Goal: Task Accomplishment & Management: Manage account settings

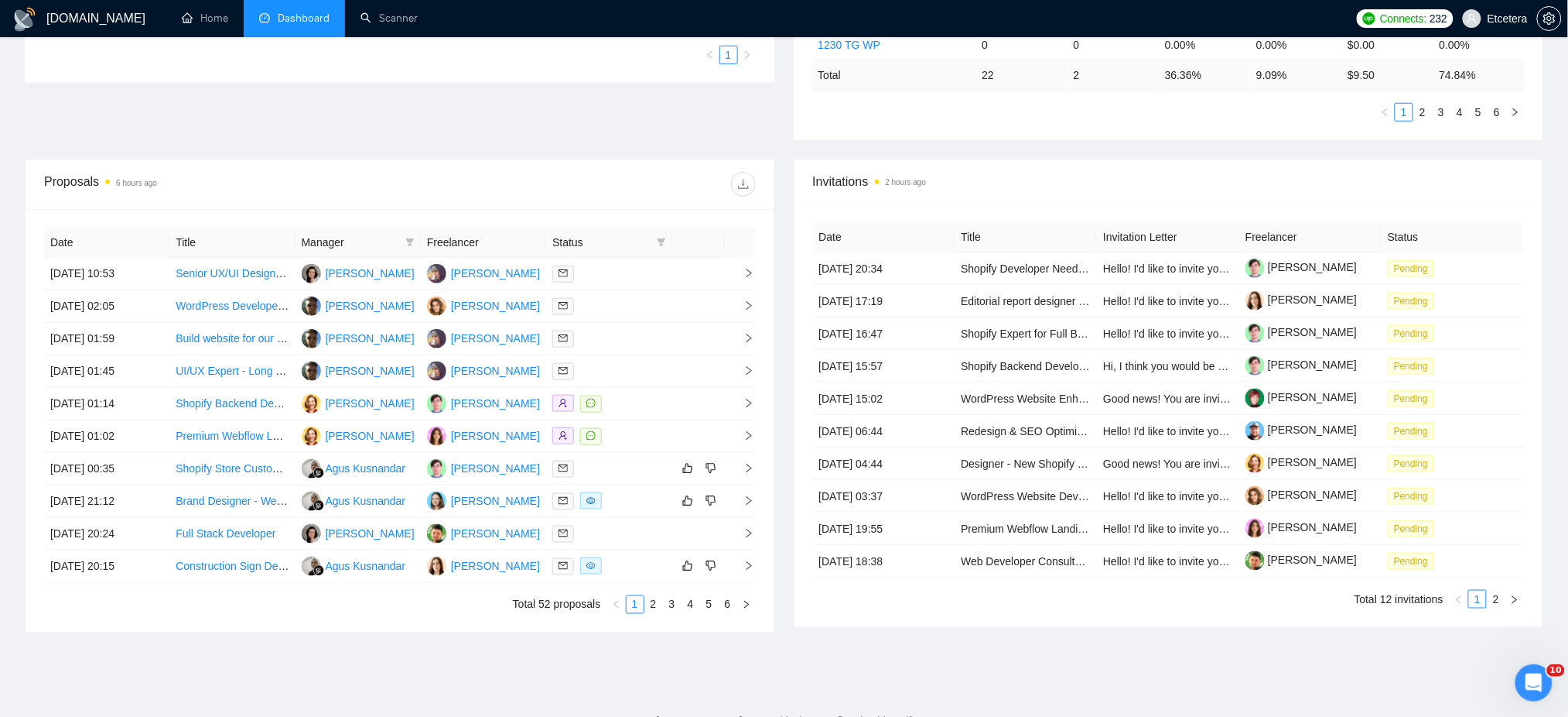
scroll to position [520, 0]
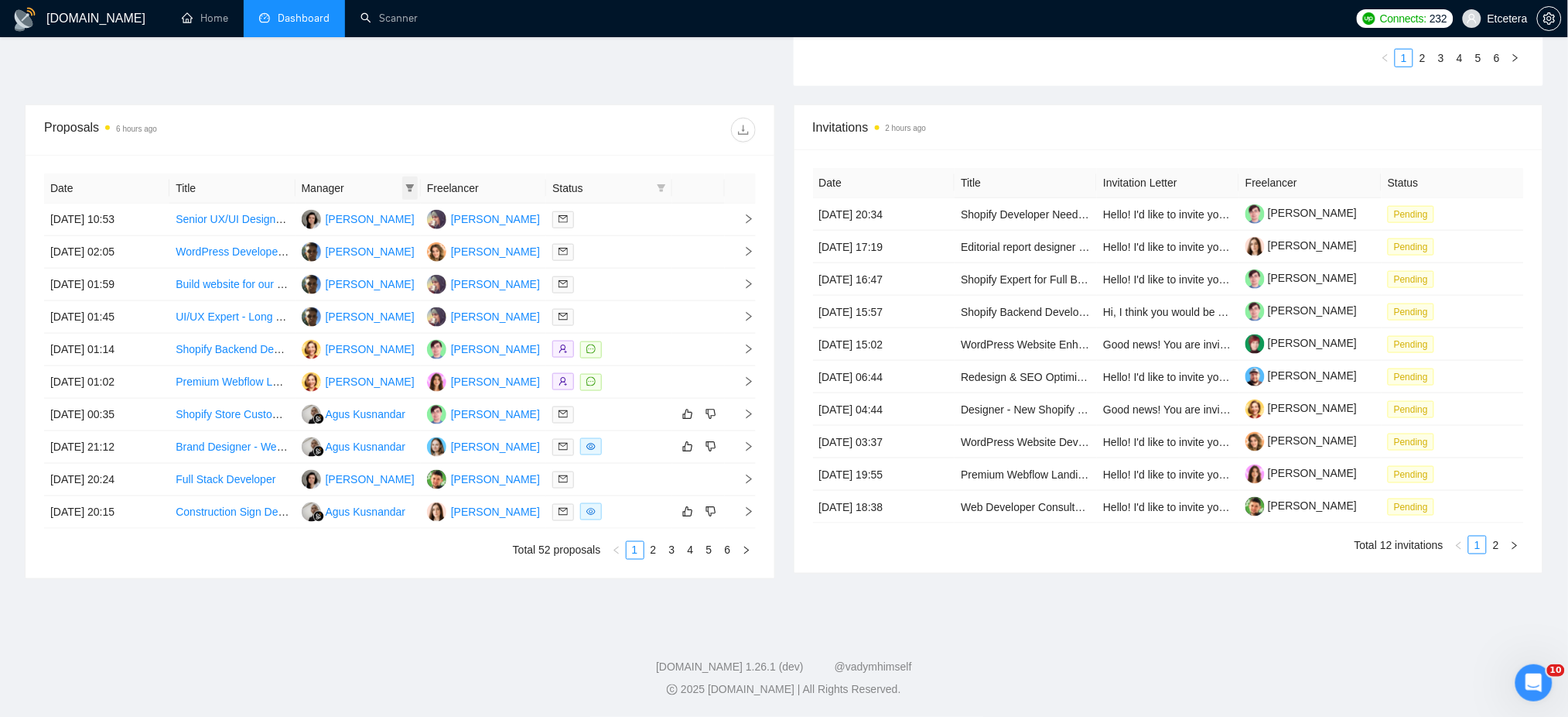
click at [414, 189] on icon "filter" at bounding box center [410, 188] width 10 height 10
drag, startPoint x: 469, startPoint y: 135, endPoint x: 534, endPoint y: 148, distance: 66.3
click at [469, 135] on div at bounding box center [577, 130] width 356 height 25
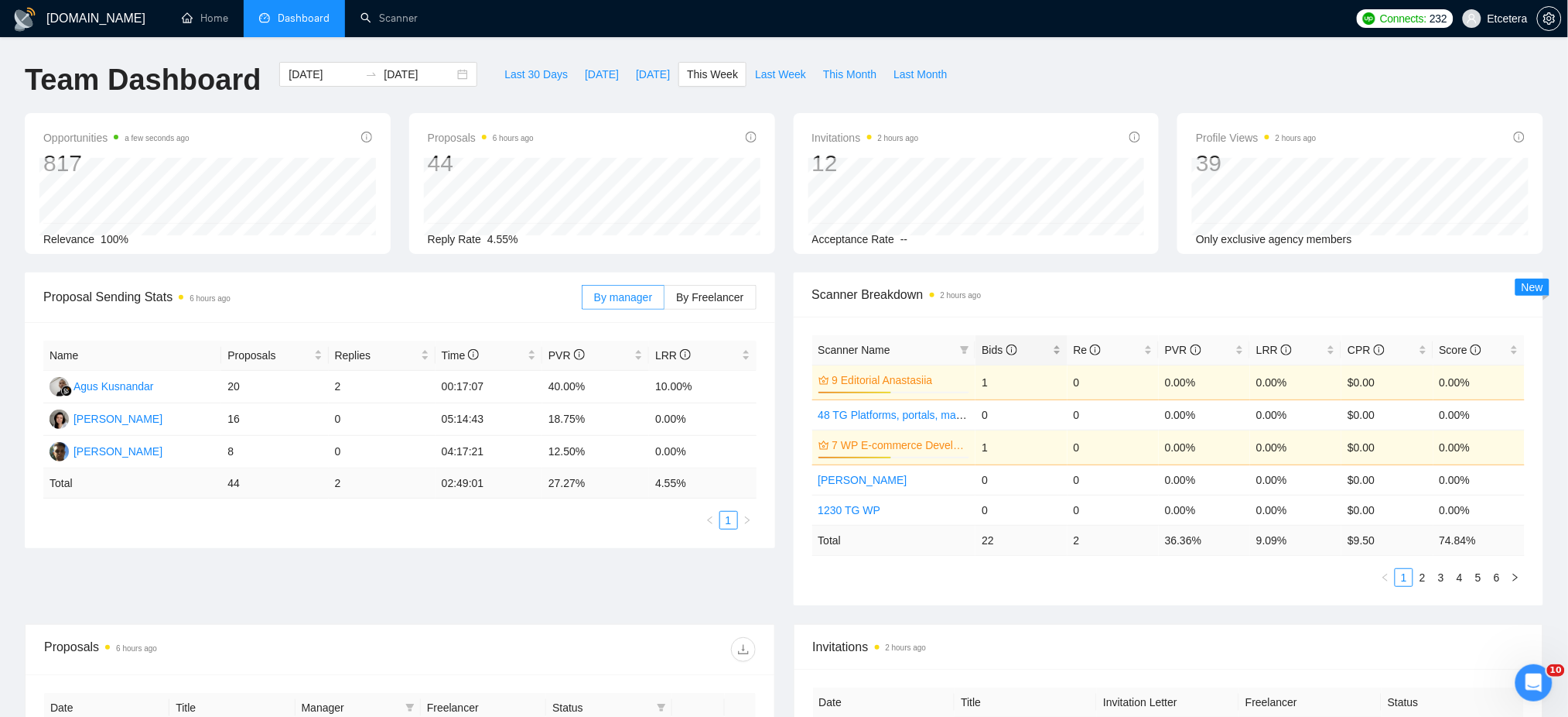
click at [1050, 343] on div "Bids" at bounding box center [1021, 349] width 79 height 17
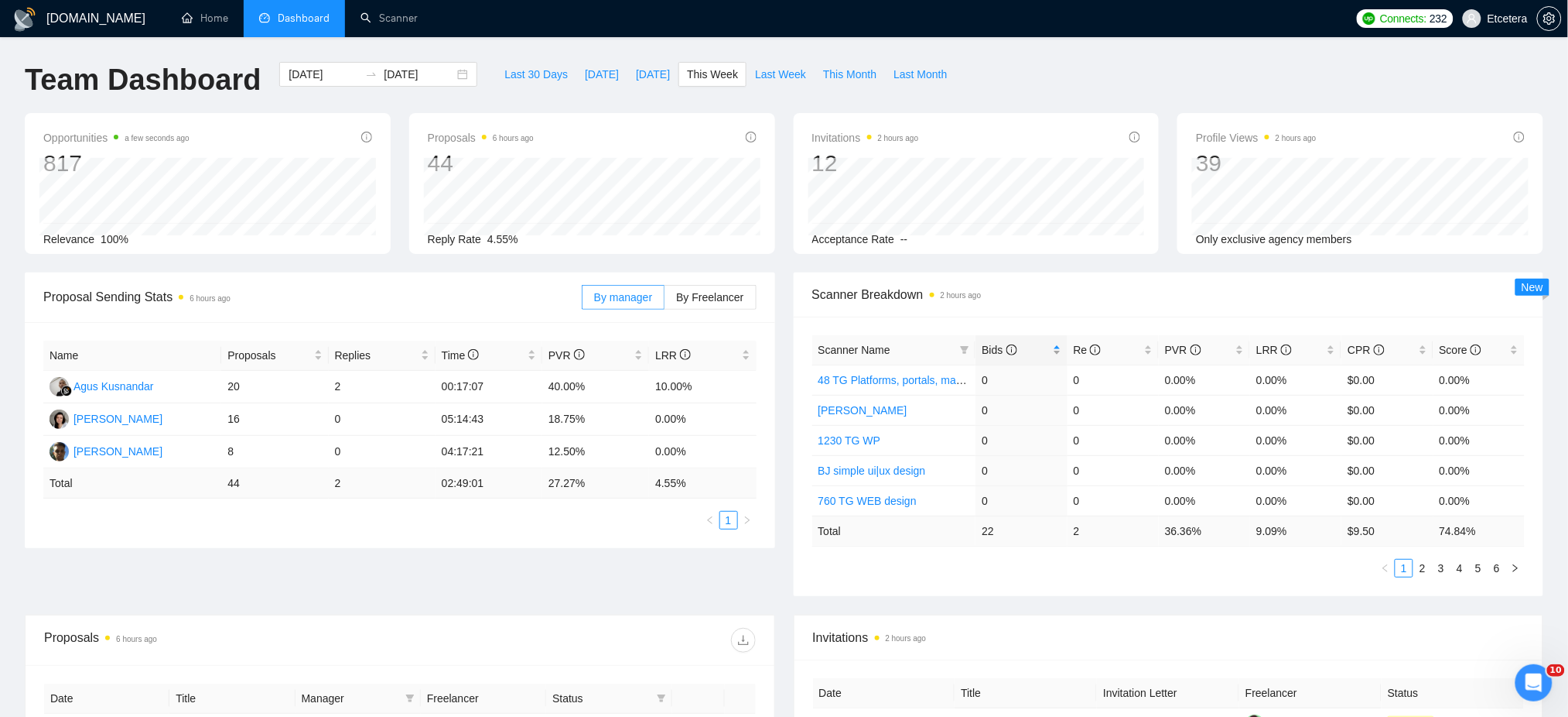
click at [1054, 343] on div "Bids" at bounding box center [1021, 349] width 79 height 17
